Goal: Check status: Check status

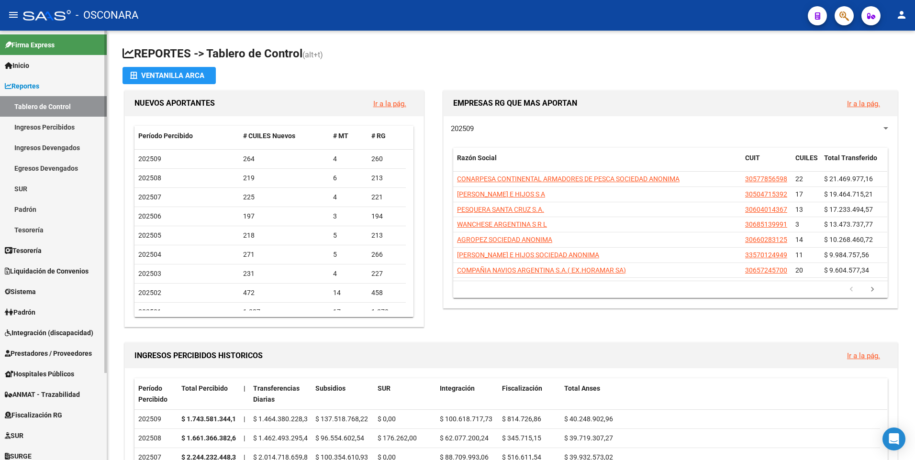
click at [63, 269] on span "Liquidación de Convenios" at bounding box center [47, 271] width 84 height 11
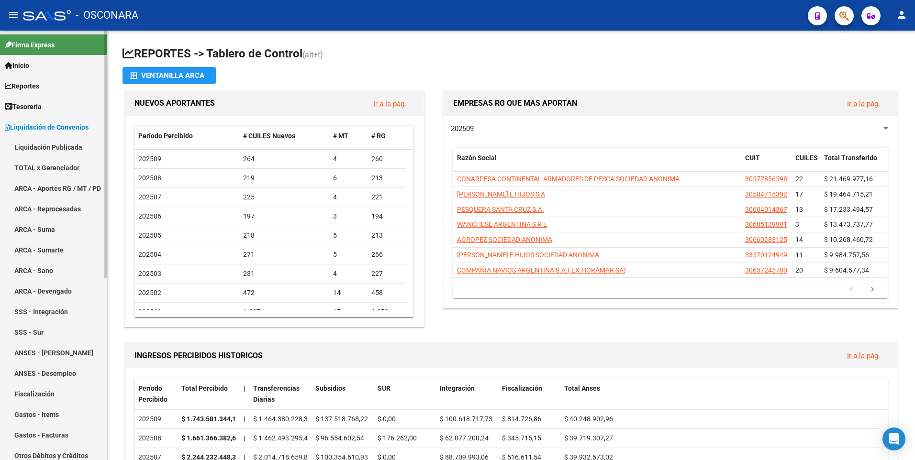
click at [56, 167] on link "TOTAL x Gerenciador" at bounding box center [53, 168] width 107 height 21
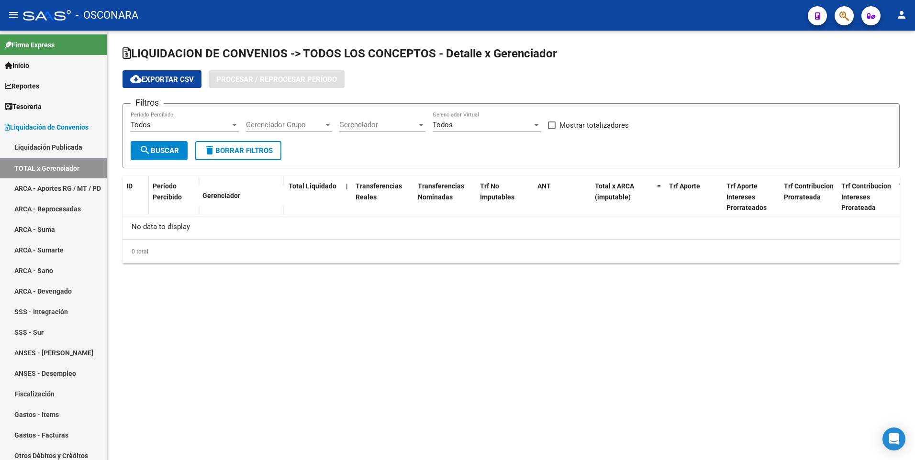
checkbox input "true"
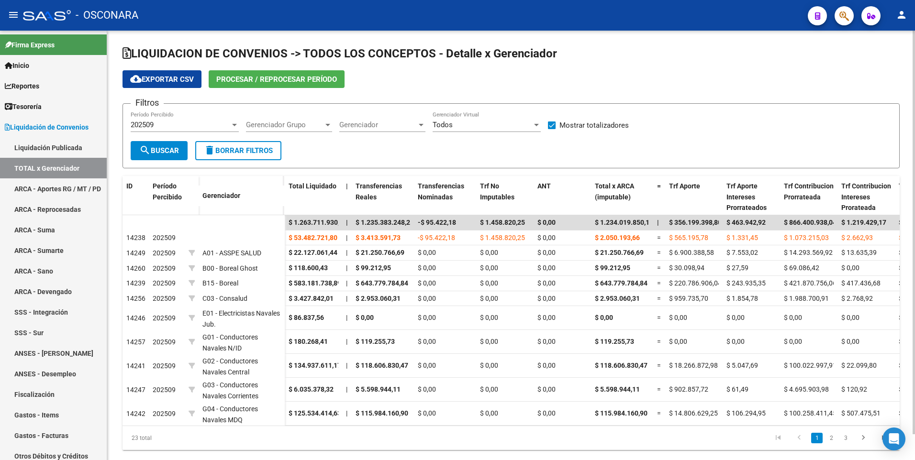
click at [368, 130] on div "Gerenciador Gerenciador" at bounding box center [382, 121] width 86 height 21
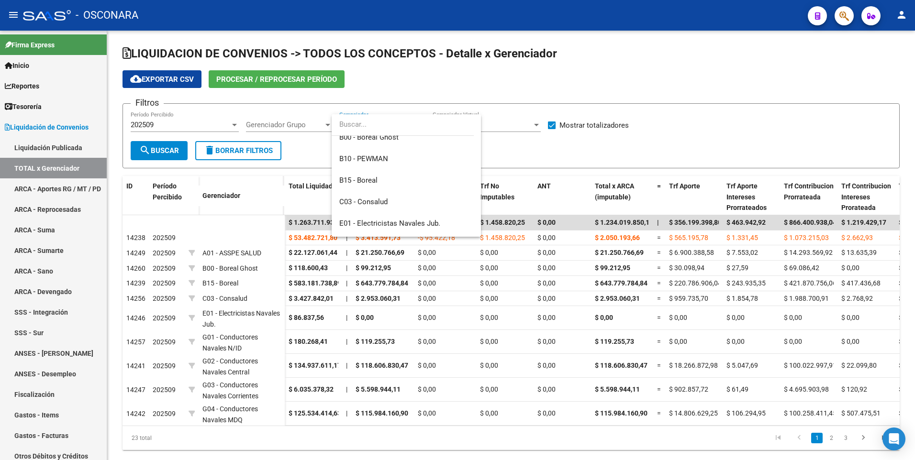
scroll to position [96, 0]
click at [389, 181] on span "B15 - Boreal" at bounding box center [406, 180] width 134 height 22
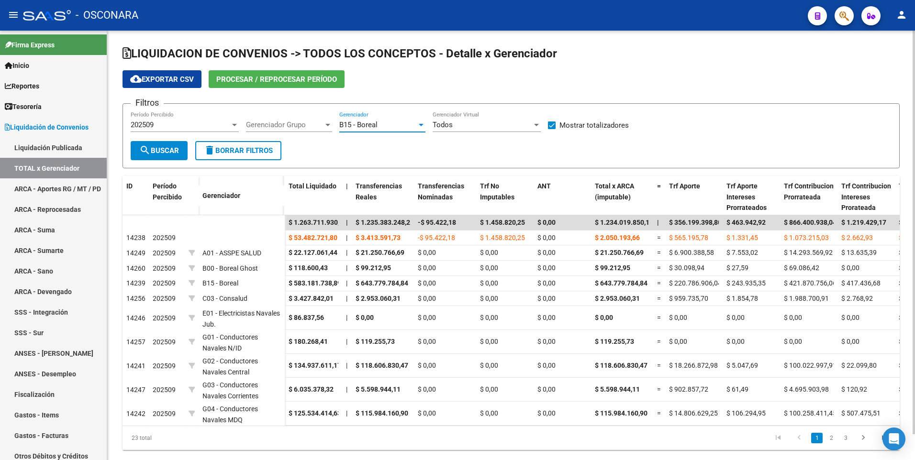
click at [152, 148] on span "search Buscar" at bounding box center [159, 150] width 40 height 9
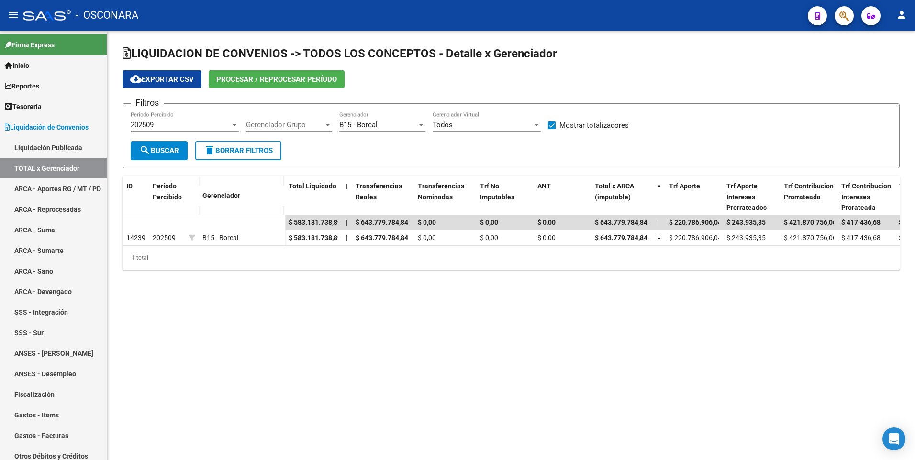
click at [192, 124] on div "202509" at bounding box center [181, 125] width 100 height 9
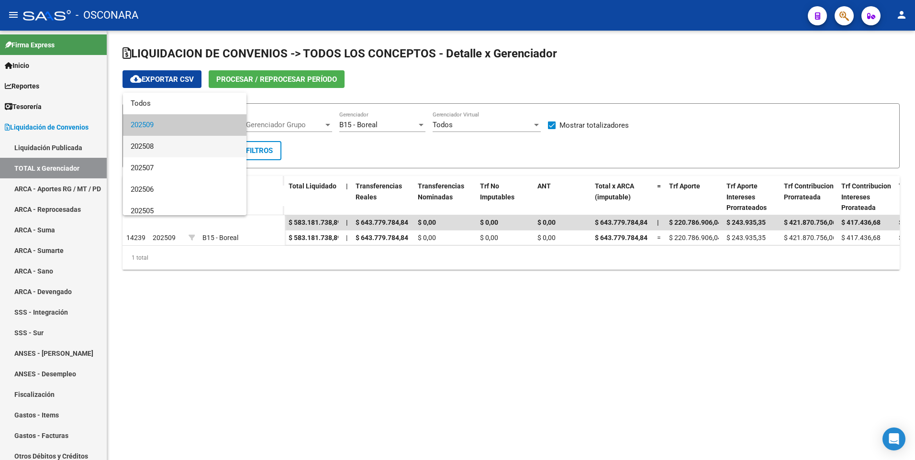
click at [181, 143] on span "202508" at bounding box center [185, 147] width 108 height 22
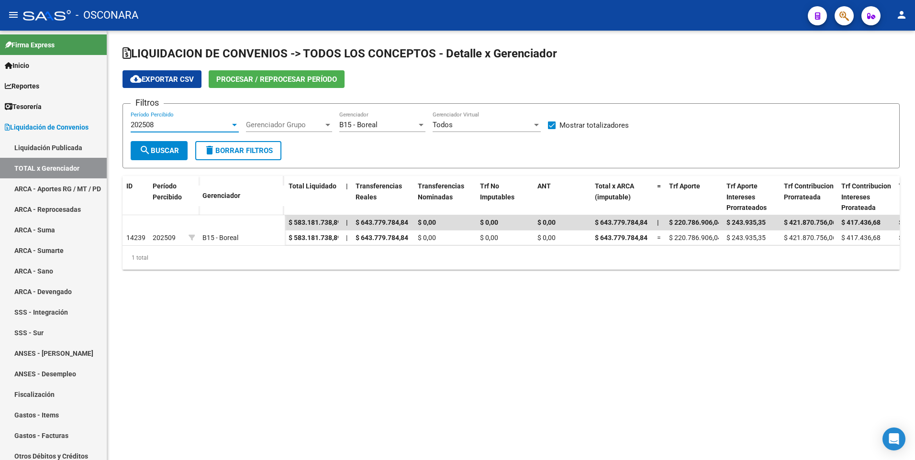
click at [154, 146] on span "search Buscar" at bounding box center [159, 150] width 40 height 9
click at [370, 129] on span "B15 - Boreal" at bounding box center [358, 125] width 38 height 9
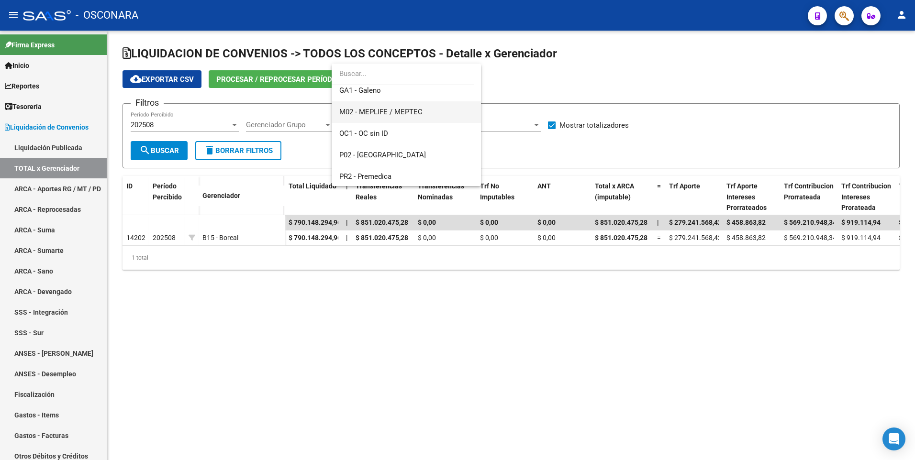
scroll to position [388, 0]
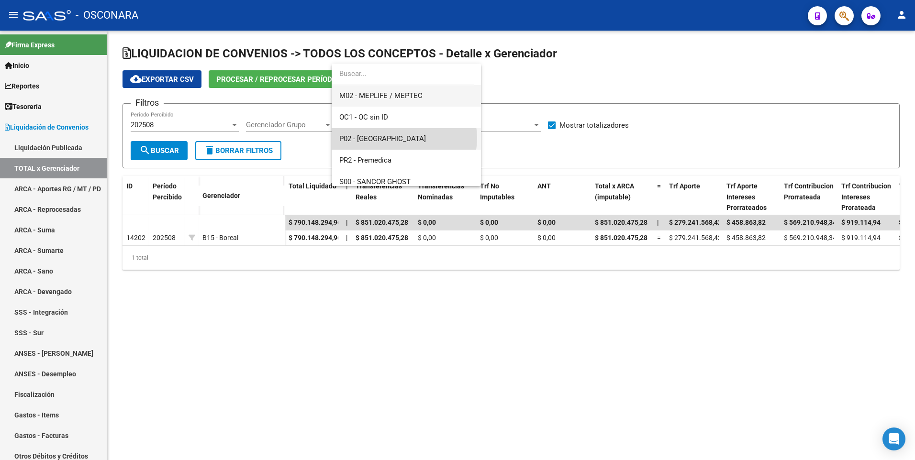
click at [404, 138] on span "P02 - [GEOGRAPHIC_DATA]" at bounding box center [406, 139] width 134 height 22
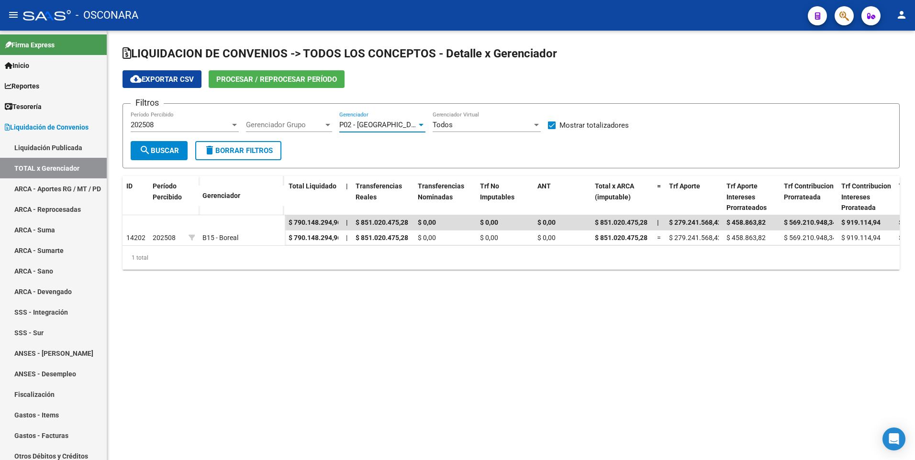
click at [165, 149] on span "search Buscar" at bounding box center [159, 150] width 40 height 9
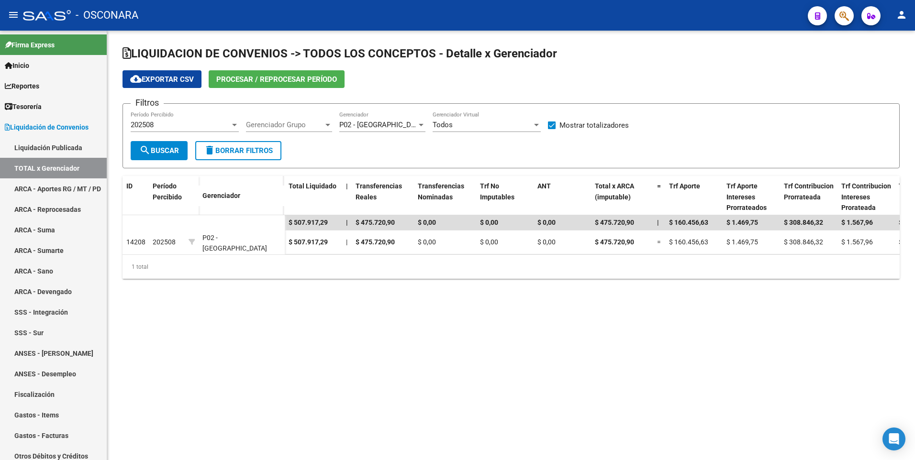
click at [383, 126] on span "P02 - [GEOGRAPHIC_DATA]" at bounding box center [382, 125] width 87 height 9
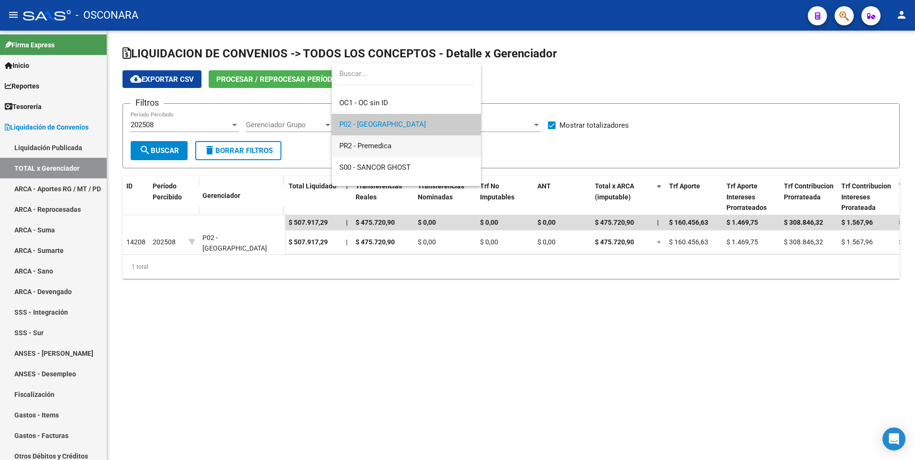
scroll to position [450, 0]
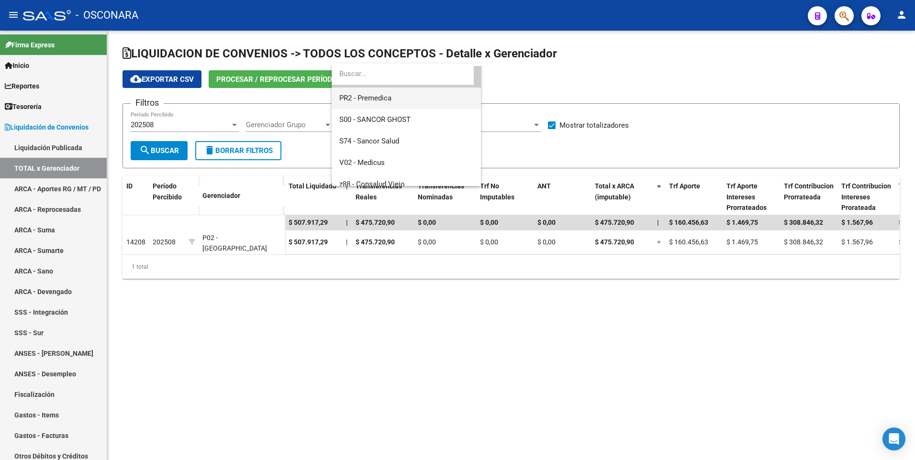
click at [392, 98] on span "PR2 - Premedica" at bounding box center [406, 99] width 134 height 22
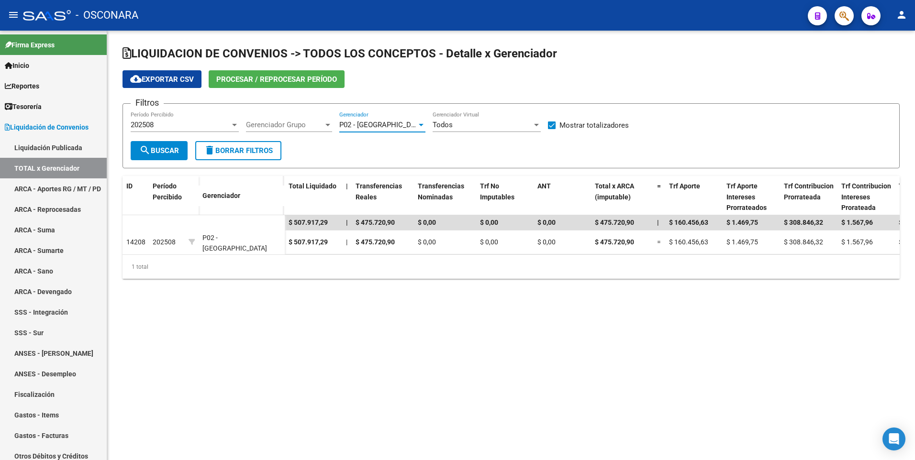
scroll to position [452, 0]
